Goal: Navigation & Orientation: Find specific page/section

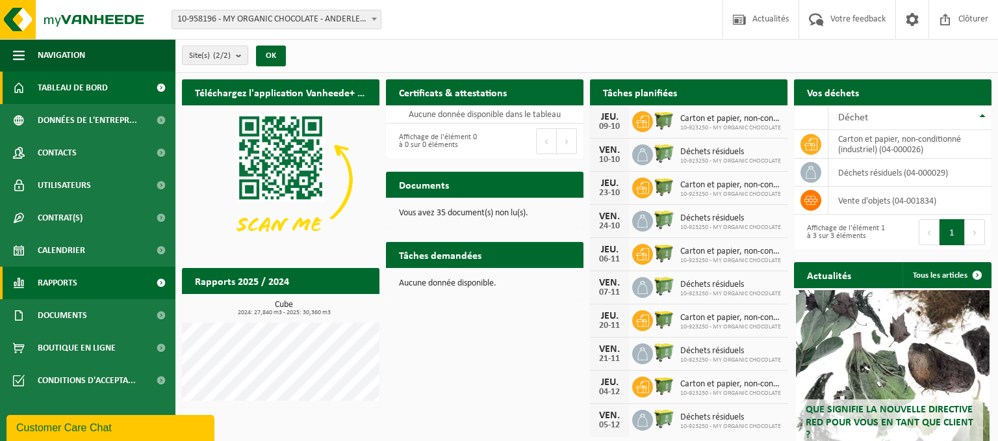
click at [71, 286] on span "Rapports" at bounding box center [58, 282] width 40 height 32
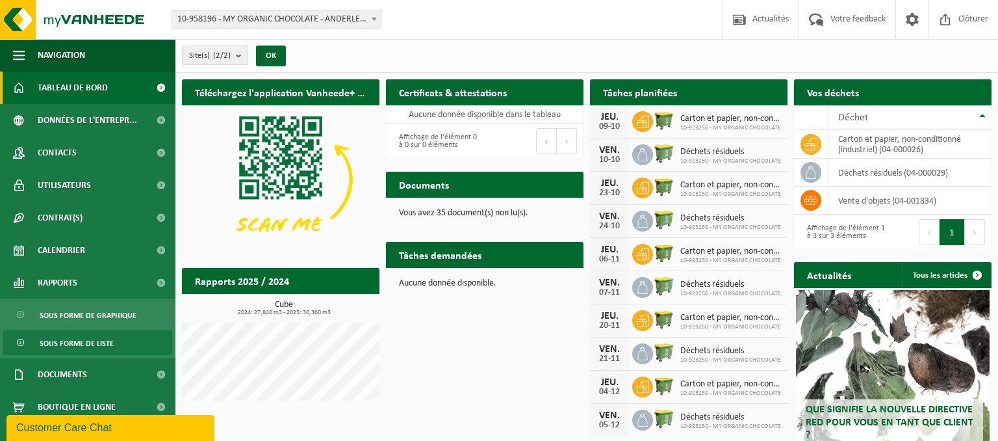
click at [79, 339] on span "Sous forme de liste" at bounding box center [77, 343] width 74 height 25
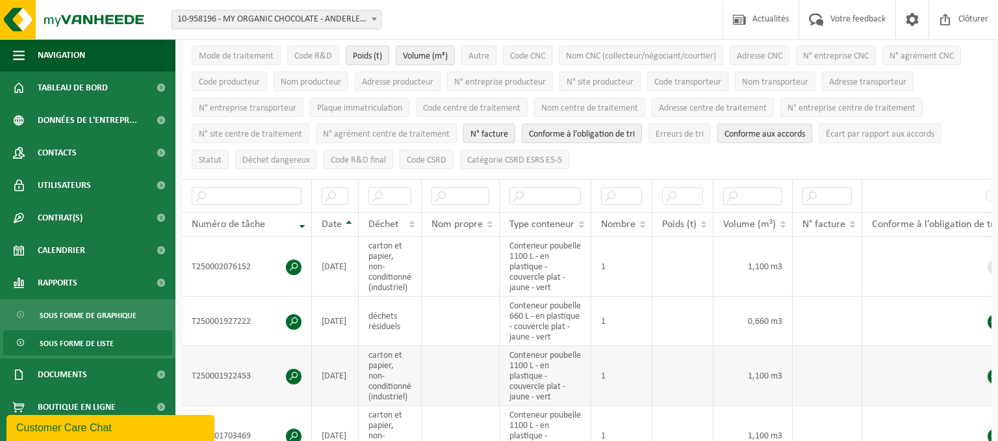
scroll to position [137, 0]
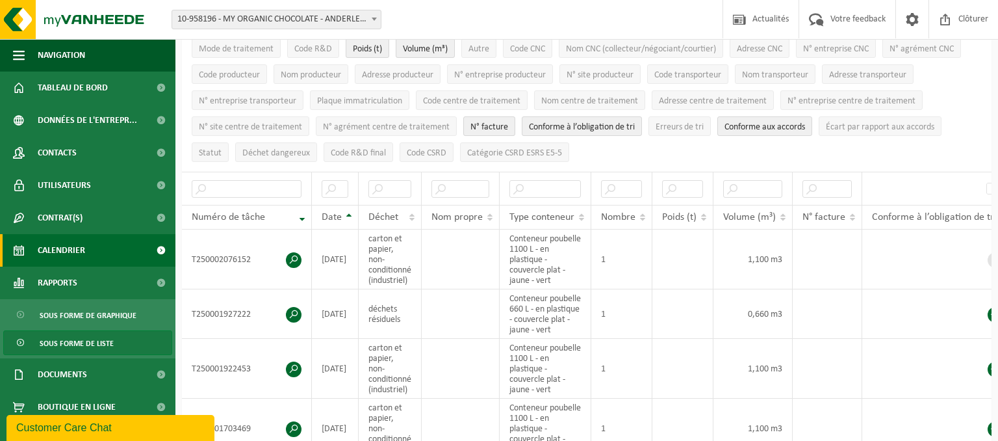
click at [80, 251] on span "Calendrier" at bounding box center [61, 250] width 47 height 32
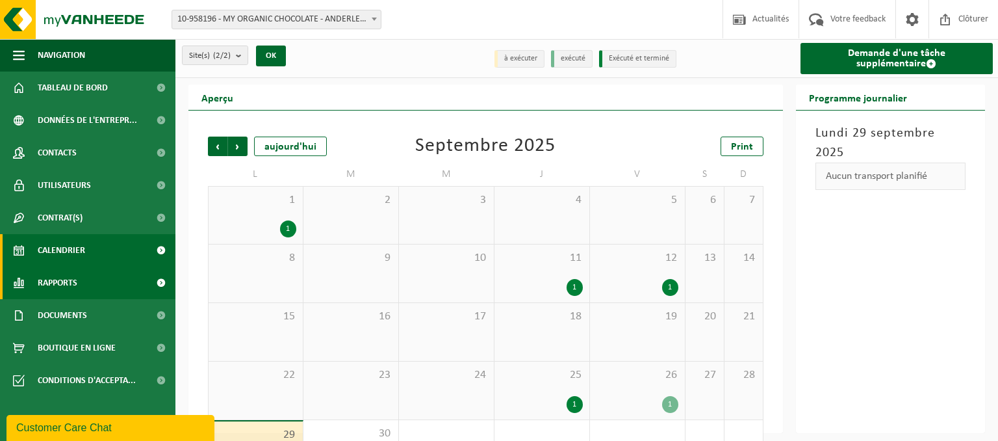
click at [84, 281] on link "Rapports" at bounding box center [87, 282] width 175 height 32
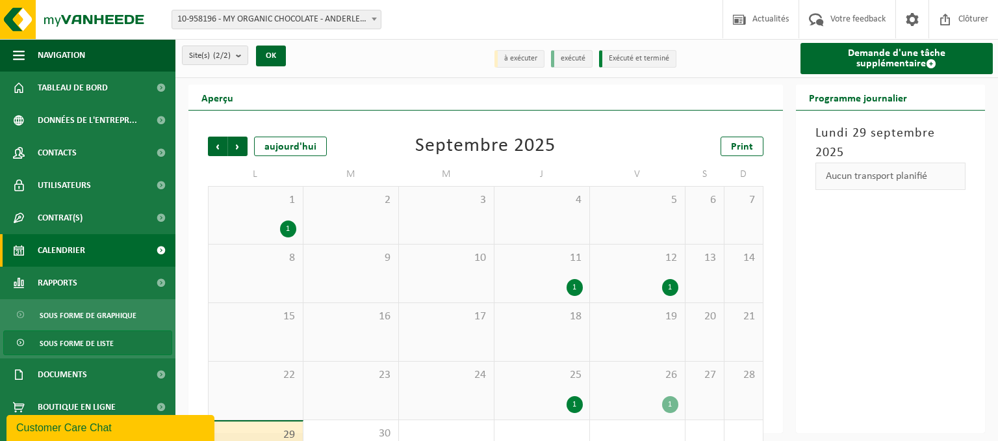
click at [84, 340] on span "Sous forme de liste" at bounding box center [77, 343] width 74 height 25
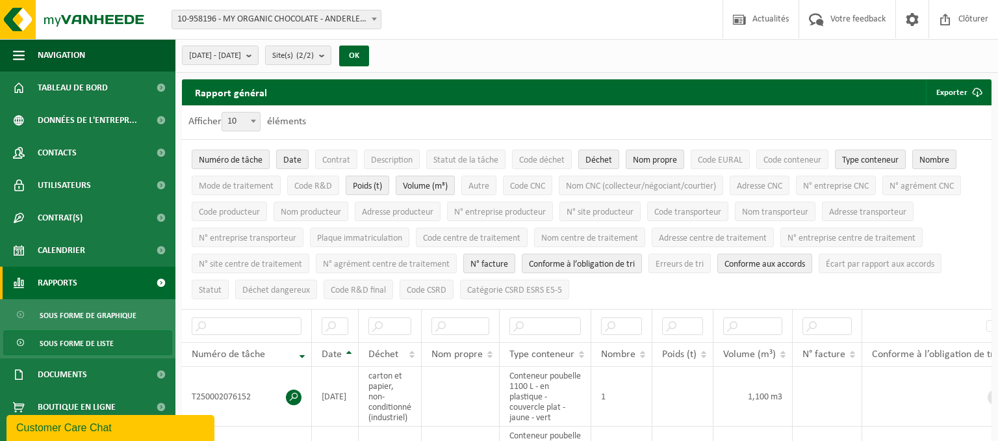
click at [70, 277] on span "Rapports" at bounding box center [58, 282] width 40 height 32
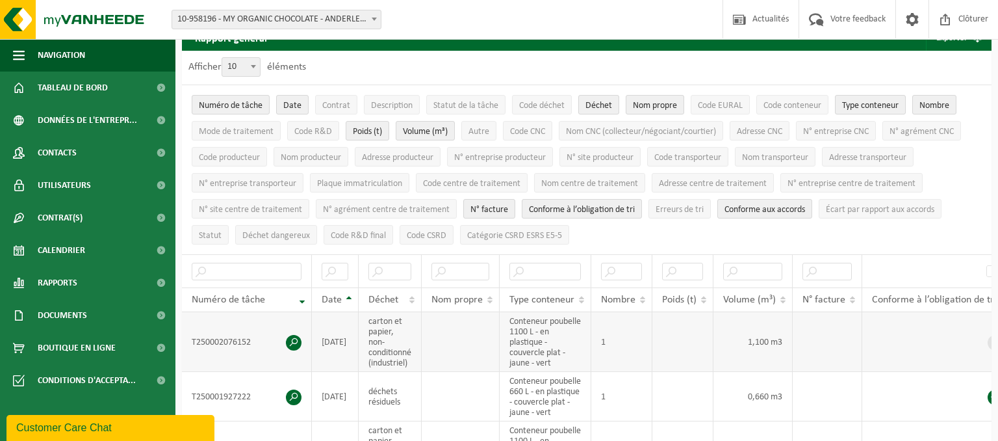
scroll to position [68, 0]
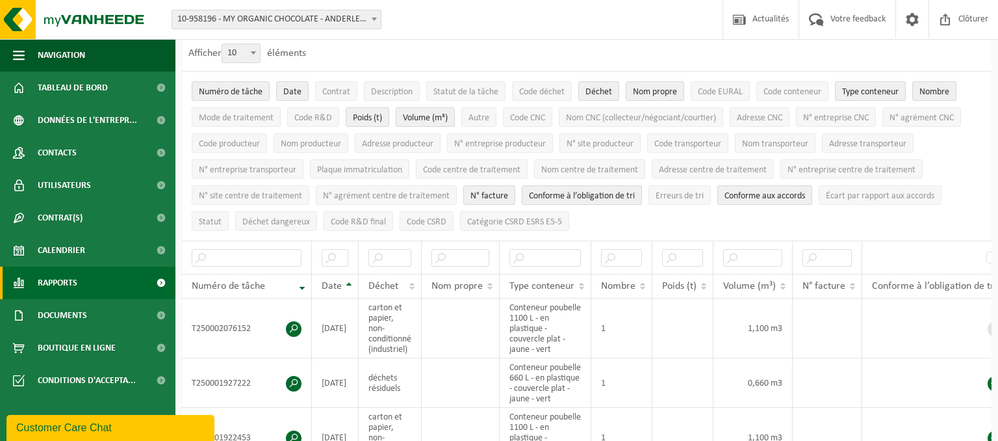
click at [81, 283] on link "Rapports" at bounding box center [87, 282] width 175 height 32
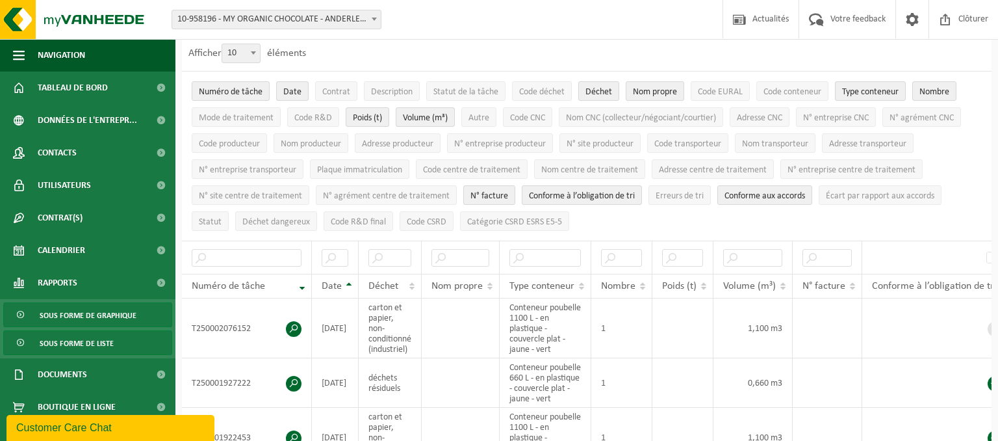
click at [90, 318] on span "Sous forme de graphique" at bounding box center [88, 315] width 97 height 25
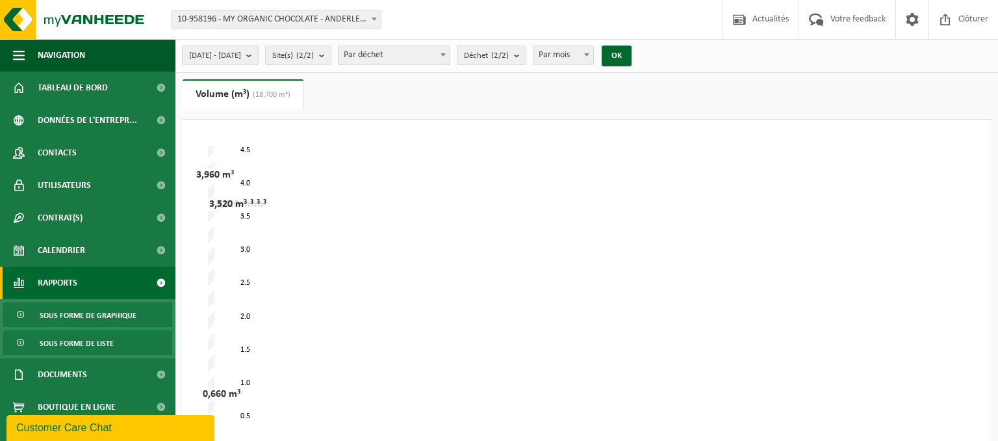
click at [116, 335] on link "Sous forme de liste" at bounding box center [87, 342] width 169 height 25
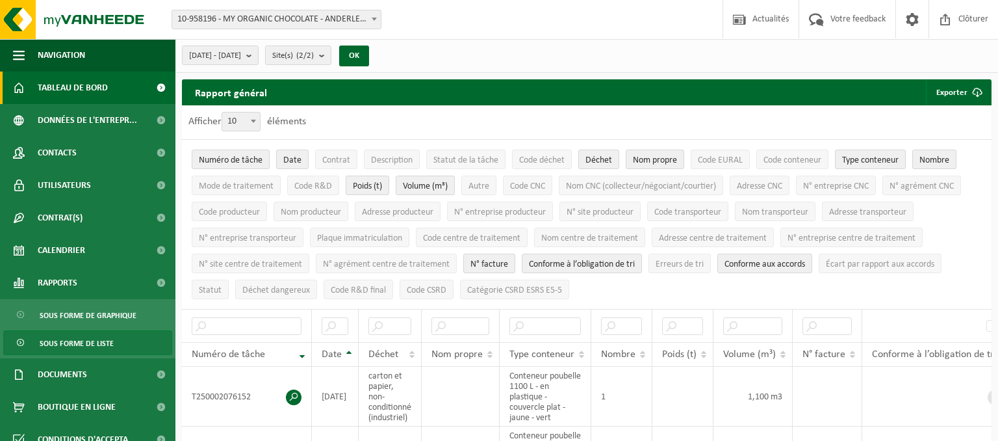
click at [95, 85] on span "Tableau de bord" at bounding box center [73, 87] width 70 height 32
